Goal: Information Seeking & Learning: Learn about a topic

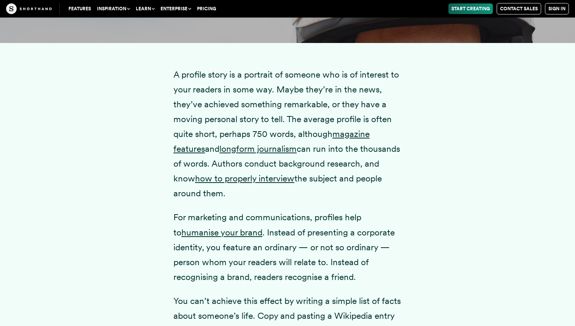
scroll to position [1068, 0]
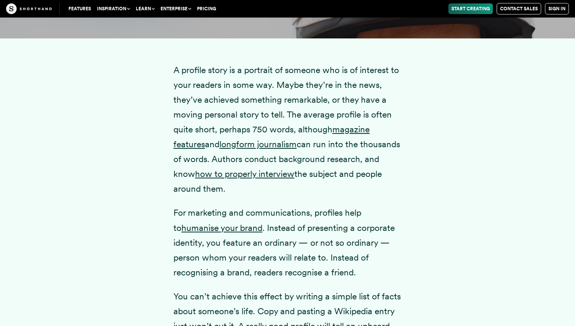
drag, startPoint x: 252, startPoint y: 174, endPoint x: 282, endPoint y: 205, distance: 42.5
click at [282, 197] on p "A profile story is a portrait of someone who is of interest to your readers in …" at bounding box center [287, 130] width 228 height 134
copy p "Authors conduct background research, and know how to properly interview the sub…"
click at [293, 261] on p "For marketing and communications, profiles help to humanise your brand . Instea…" at bounding box center [287, 242] width 228 height 74
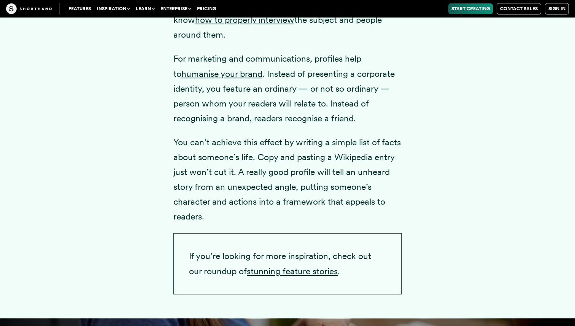
scroll to position [1222, 0]
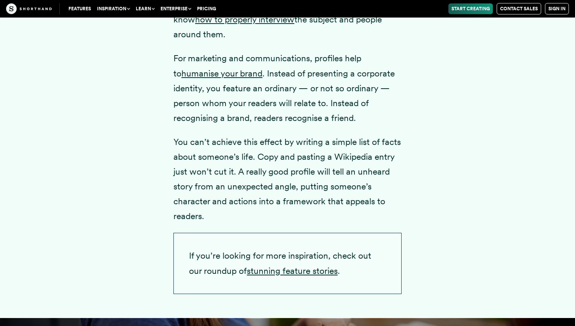
drag, startPoint x: 238, startPoint y: 186, endPoint x: 244, endPoint y: 227, distance: 41.1
click at [244, 224] on p "You can’t achieve this effect by writing a simple list of facts about someone’s…" at bounding box center [287, 179] width 228 height 89
copy p "A really good profile will tell an unheard story from an unexpected angle, putt…"
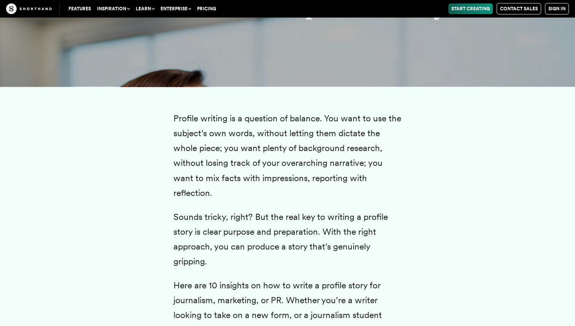
scroll to position [1617, 0]
click at [370, 179] on p "Profile writing is a question of balance. You want to use the subject’s own wor…" at bounding box center [287, 155] width 228 height 89
drag, startPoint x: 326, startPoint y: 131, endPoint x: 330, endPoint y: 210, distance: 78.8
click at [330, 200] on p "Profile writing is a question of balance. You want to use the subject’s own wor…" at bounding box center [287, 155] width 228 height 89
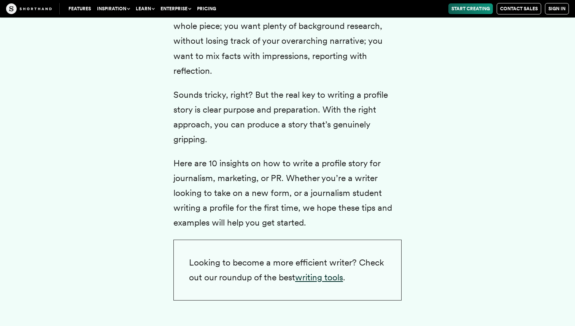
scroll to position [1655, 0]
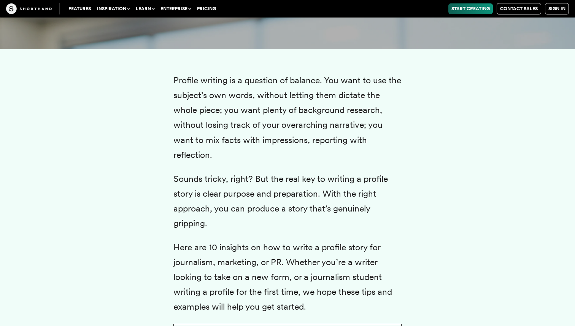
copy p "You want to use the subject’s own words, without letting them dictate the whole…"
click at [344, 162] on p "Profile writing is a question of balance. You want to use the subject’s own wor…" at bounding box center [287, 117] width 228 height 89
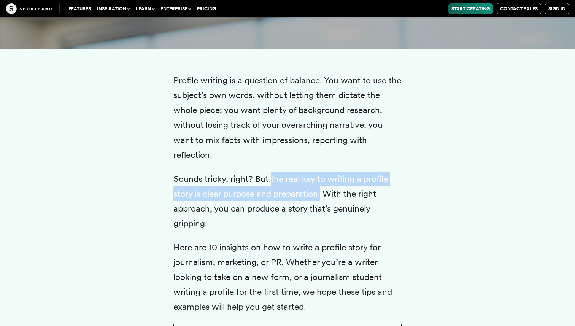
drag, startPoint x: 269, startPoint y: 194, endPoint x: 320, endPoint y: 208, distance: 53.0
click at [321, 208] on p "Sounds tricky, right? But the real key to writing a profile story is clear purp…" at bounding box center [287, 200] width 228 height 59
copy p "the real key to writing a profile story is clear purpose and preparation"
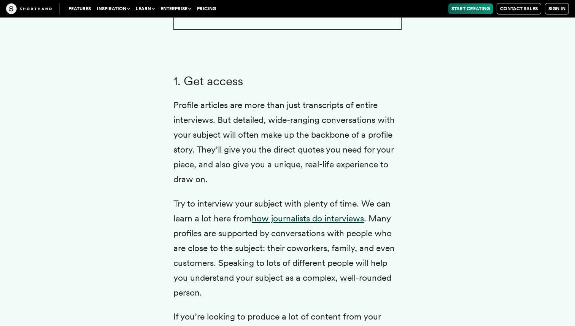
scroll to position [2021, 0]
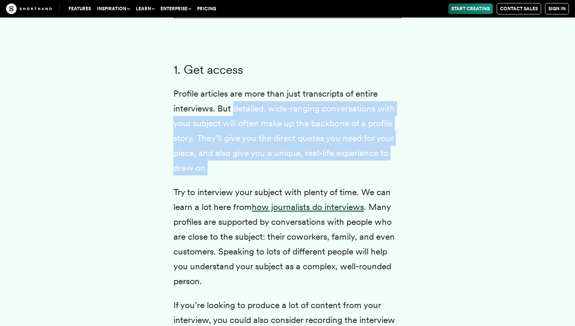
drag, startPoint x: 235, startPoint y: 124, endPoint x: 214, endPoint y: 182, distance: 61.5
click at [214, 176] on p "Profile articles are more than just transcripts of entire interviews. But detai…" at bounding box center [287, 130] width 228 height 89
copy p "detailed, wide-ranging conversations with your subject will often make up the b…"
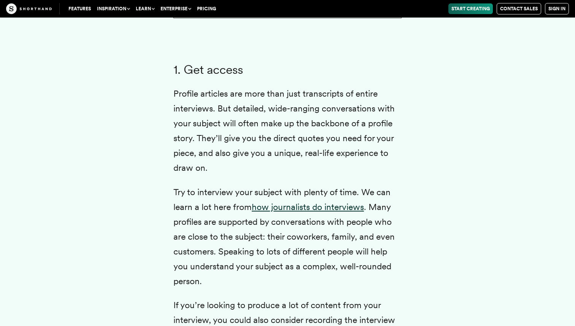
click at [347, 232] on p "Try to interview your subject with plenty of time. We can learn a lot here from…" at bounding box center [287, 237] width 228 height 104
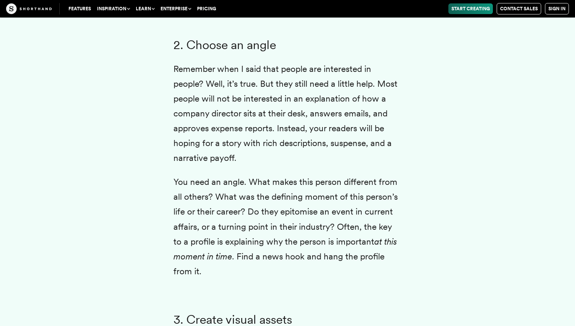
scroll to position [2456, 0]
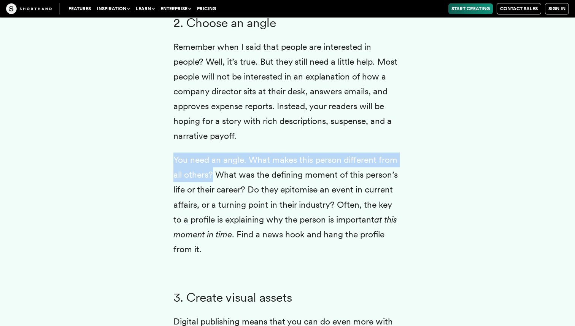
drag, startPoint x: 173, startPoint y: 173, endPoint x: 214, endPoint y: 190, distance: 43.8
copy p "You need an angle. What makes this person different from all others?"
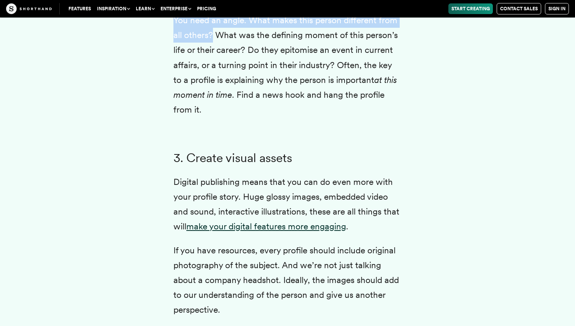
scroll to position [2645, 0]
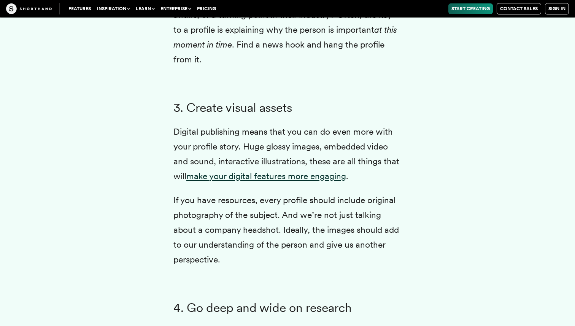
click at [304, 151] on p "Digital publishing means that you can do even more with your profile story. Hug…" at bounding box center [287, 153] width 228 height 59
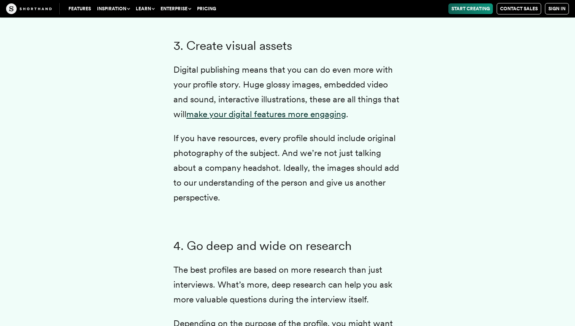
scroll to position [2745, 0]
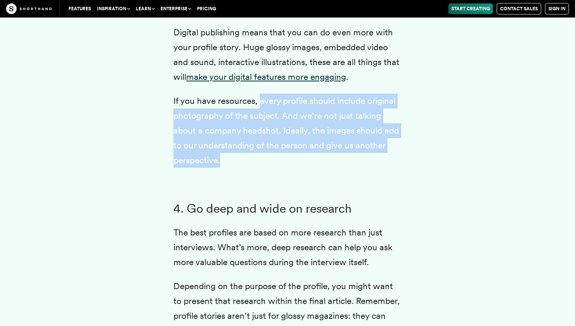
drag, startPoint x: 260, startPoint y: 116, endPoint x: 254, endPoint y: 170, distance: 54.4
click at [254, 168] on p "If you have resources, every profile should include original photography of the…" at bounding box center [287, 131] width 228 height 74
copy p "every profile should include original photography of the subject. And we’re not…"
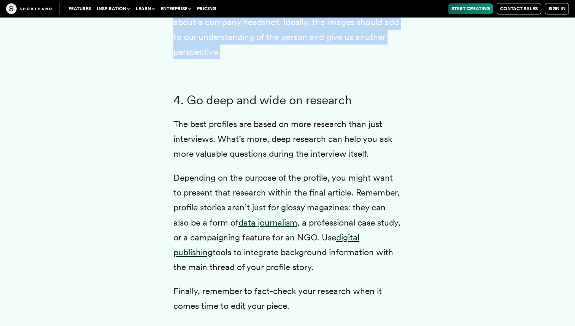
scroll to position [2903, 0]
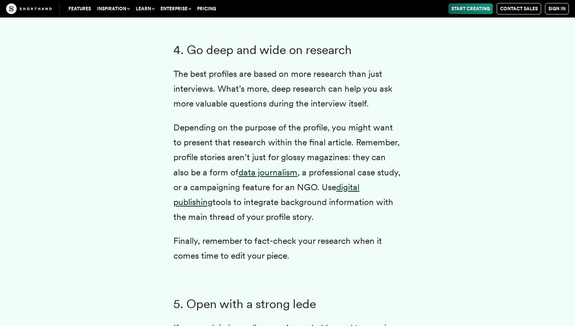
click at [383, 111] on p "The best profiles are based on more research than just interviews. What’s more,…" at bounding box center [287, 89] width 228 height 44
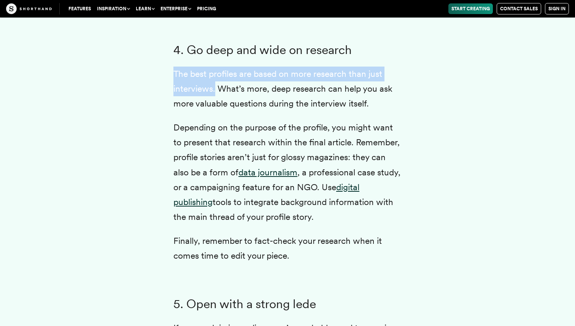
drag, startPoint x: 174, startPoint y: 86, endPoint x: 215, endPoint y: 102, distance: 44.2
click at [216, 102] on p "The best profiles are based on more research than just interviews. What’s more,…" at bounding box center [287, 89] width 228 height 44
copy p "The best profiles are based on more research than just interviews."
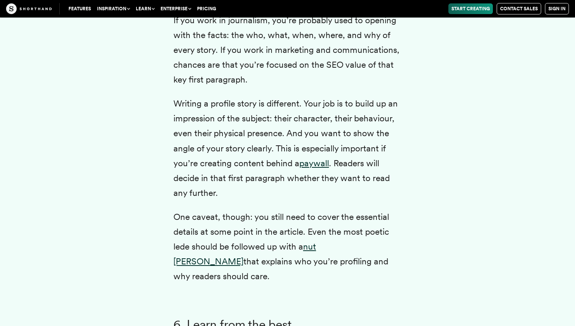
scroll to position [3212, 0]
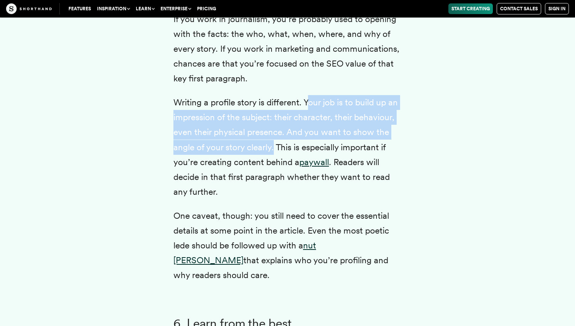
drag, startPoint x: 307, startPoint y: 115, endPoint x: 275, endPoint y: 168, distance: 62.3
click at [275, 168] on p "Writing a profile story is different. Your job is to build up an impression of …" at bounding box center [287, 147] width 228 height 104
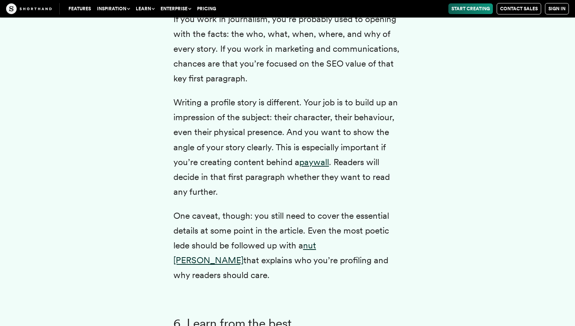
click at [305, 114] on p "Writing a profile story is different. Your job is to build up an impression of …" at bounding box center [287, 147] width 228 height 104
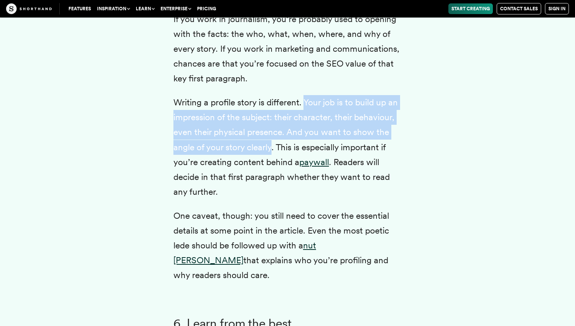
drag, startPoint x: 305, startPoint y: 114, endPoint x: 270, endPoint y: 162, distance: 58.7
click at [270, 162] on p "Writing a profile story is different. Your job is to build up an impression of …" at bounding box center [287, 147] width 228 height 104
copy p "Your job is to build up an impression of the subject: their character, their be…"
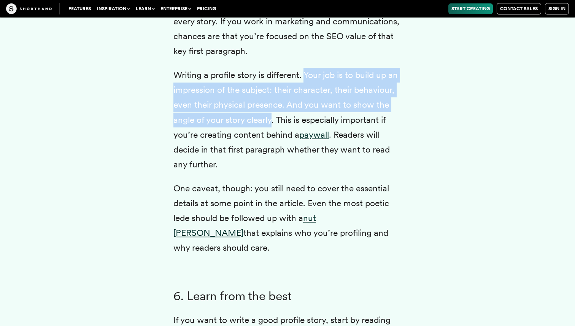
scroll to position [3240, 0]
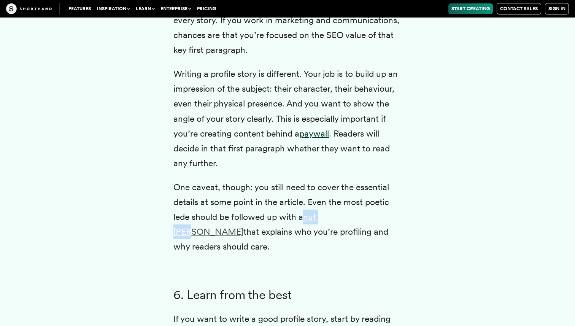
copy link "nut [PERSON_NAME]"
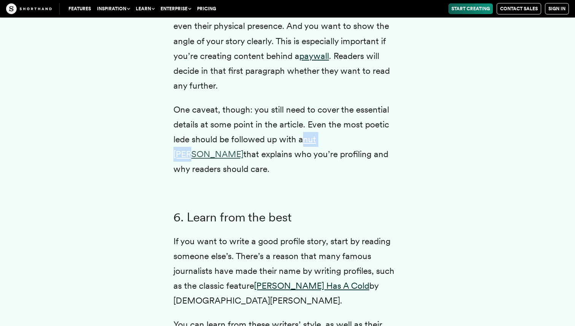
scroll to position [3329, 0]
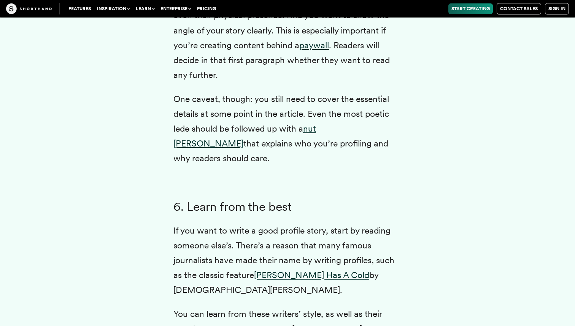
click at [357, 143] on p "One caveat, though: you still need to cover the essential details at some point…" at bounding box center [287, 129] width 228 height 74
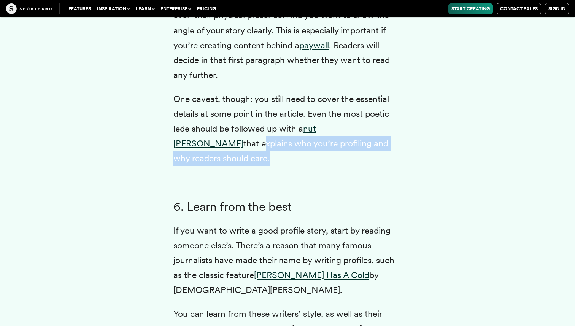
drag, startPoint x: 357, startPoint y: 143, endPoint x: 365, endPoint y: 159, distance: 18.2
click at [365, 160] on p "One caveat, though: you still need to cover the essential details at some point…" at bounding box center [287, 129] width 228 height 74
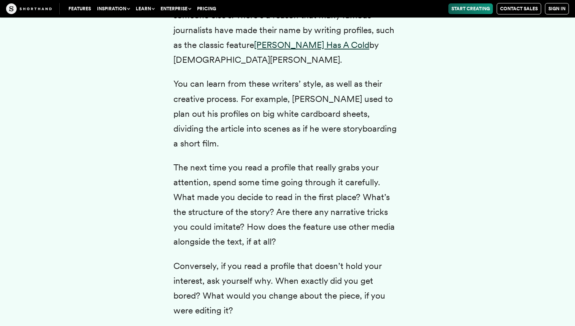
scroll to position [3628, 0]
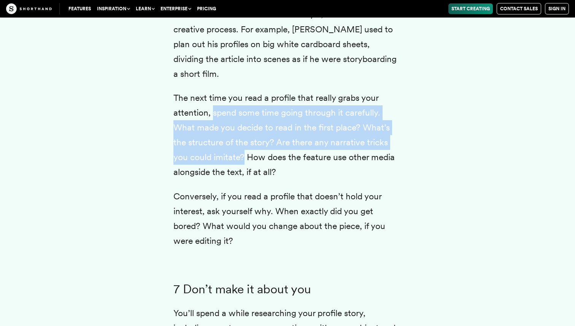
drag, startPoint x: 212, startPoint y: 98, endPoint x: 244, endPoint y: 141, distance: 53.2
click at [244, 141] on p "The next time you read a profile that really grabs your attention, spend some t…" at bounding box center [287, 134] width 228 height 89
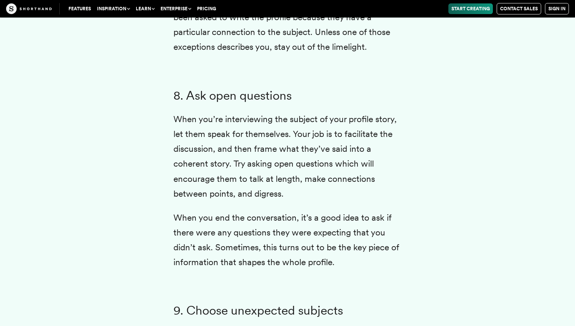
scroll to position [4066, 0]
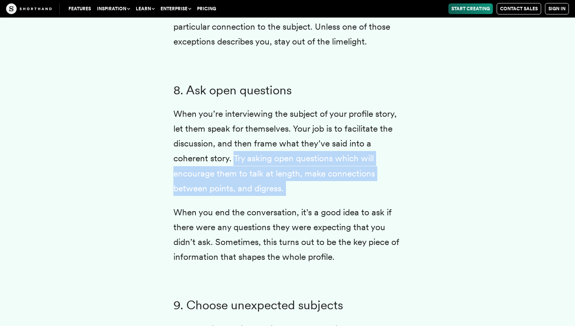
drag, startPoint x: 235, startPoint y: 142, endPoint x: 292, endPoint y: 186, distance: 71.6
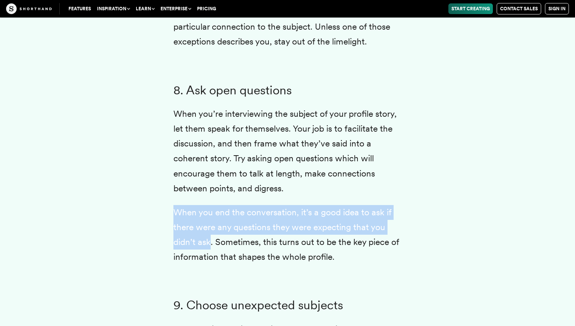
drag, startPoint x: 173, startPoint y: 195, endPoint x: 210, endPoint y: 224, distance: 46.1
click at [210, 224] on p "When you end the conversation, it’s a good idea to ask if there were any questi…" at bounding box center [287, 234] width 228 height 59
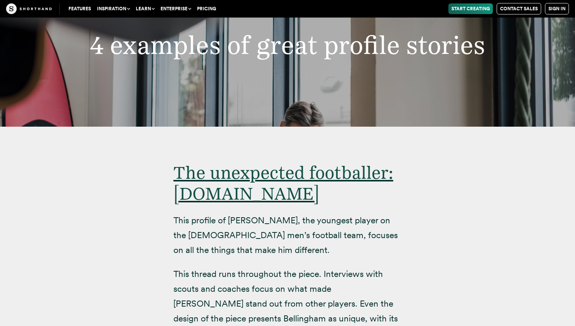
scroll to position [4859, 0]
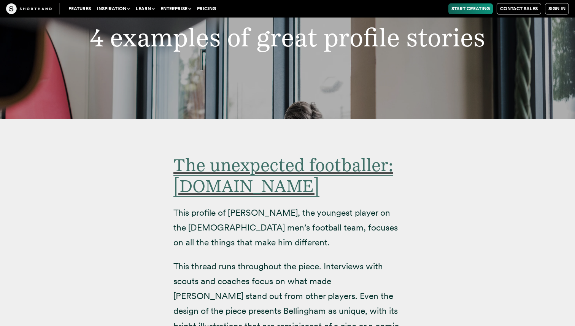
click at [213, 154] on span "The unexpected footballer: [DOMAIN_NAME]" at bounding box center [283, 175] width 220 height 42
